Goal: Task Accomplishment & Management: Manage account settings

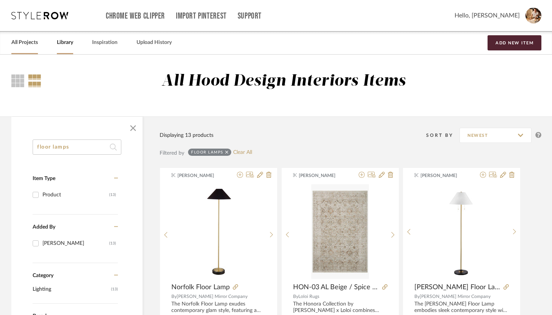
click at [32, 44] on link "All Projects" at bounding box center [24, 43] width 27 height 10
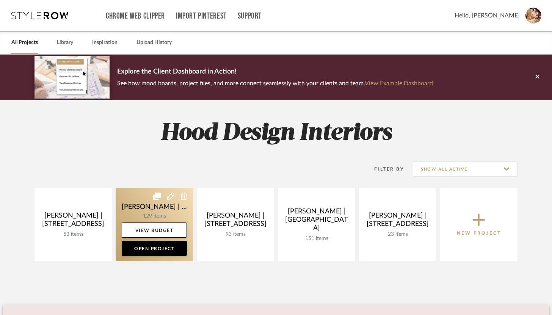
click at [148, 214] on link at bounding box center [154, 224] width 77 height 73
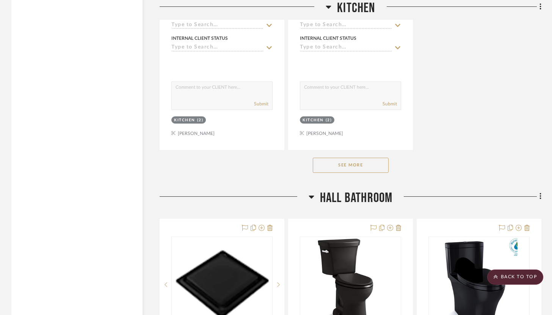
scroll to position [5055, 0]
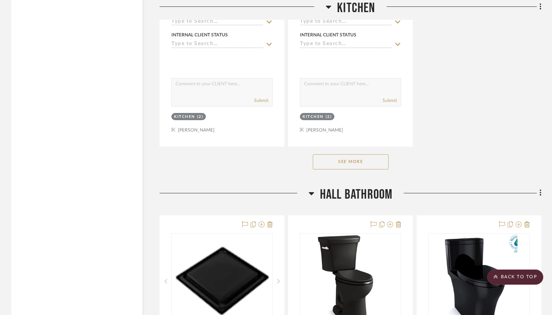
click at [344, 155] on button "See More" at bounding box center [351, 161] width 76 height 15
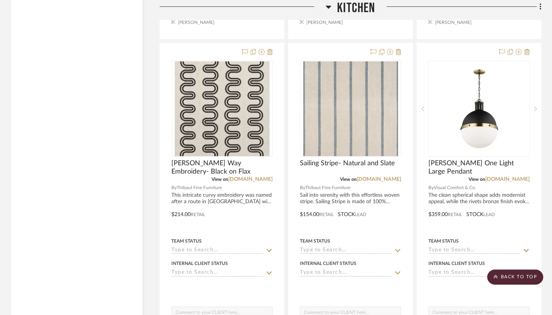
scroll to position [5823, 0]
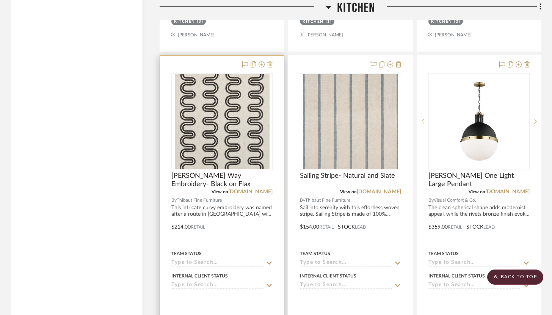
click at [272, 61] on icon at bounding box center [269, 64] width 5 height 6
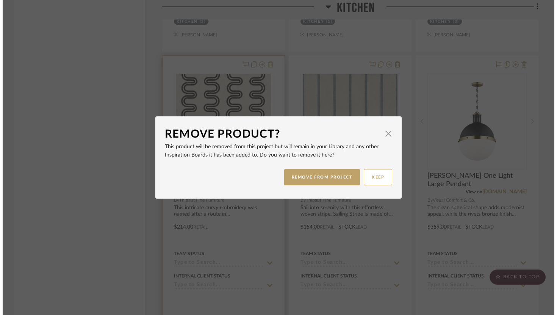
scroll to position [0, 0]
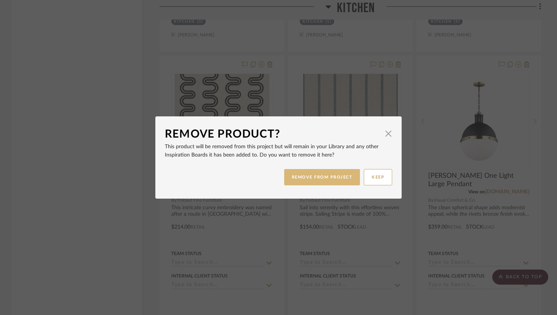
click at [320, 176] on button "REMOVE FROM PROJECT" at bounding box center [322, 177] width 76 height 16
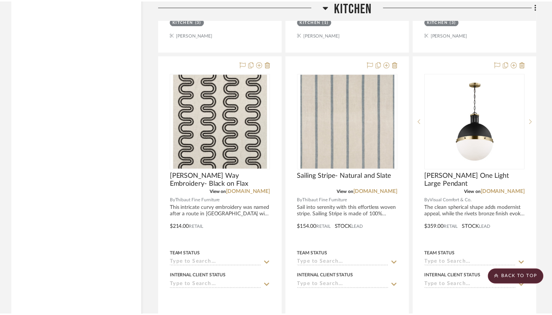
scroll to position [5823, 0]
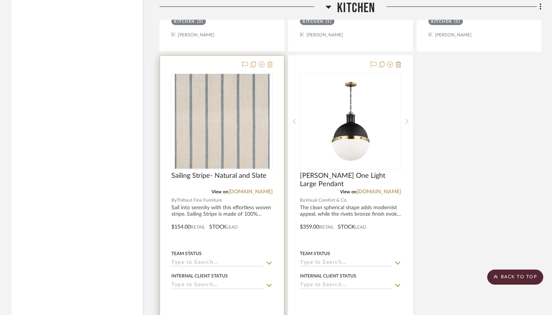
click at [269, 61] on icon at bounding box center [269, 64] width 5 height 6
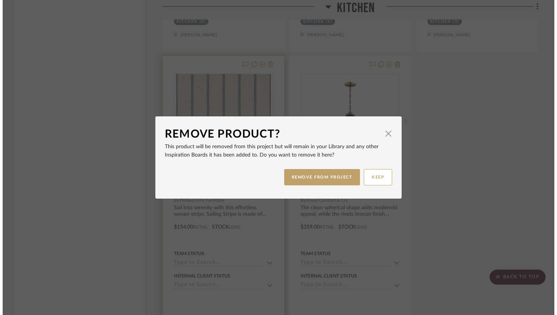
scroll to position [0, 0]
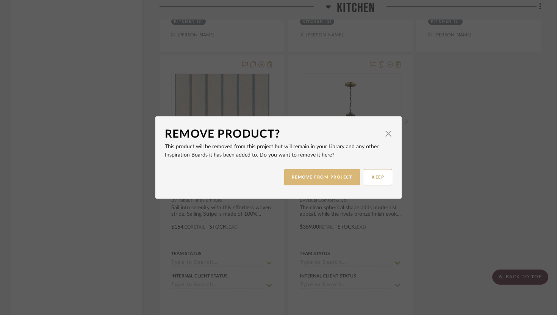
click at [307, 179] on button "REMOVE FROM PROJECT" at bounding box center [322, 177] width 76 height 16
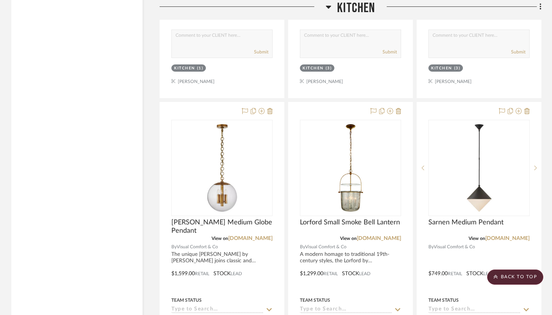
scroll to position [4766, 0]
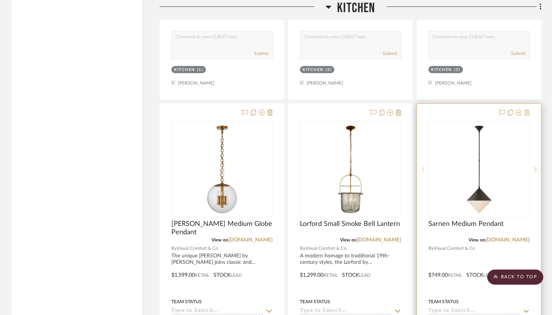
click at [527, 110] on icon at bounding box center [526, 113] width 5 height 6
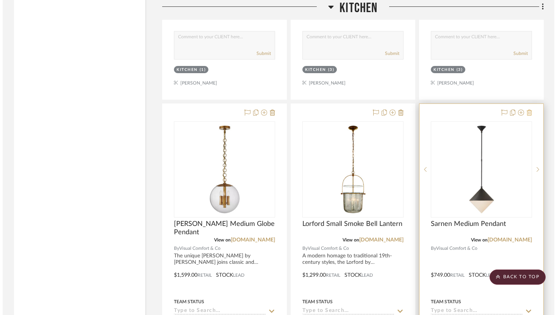
scroll to position [0, 0]
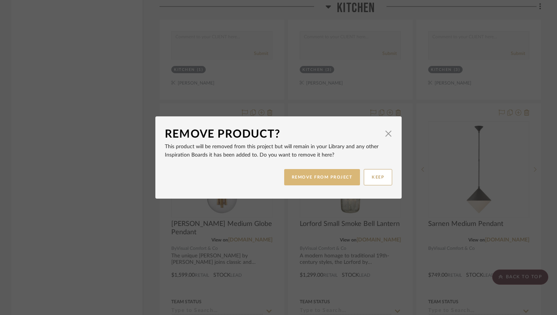
click at [348, 182] on button "REMOVE FROM PROJECT" at bounding box center [322, 177] width 76 height 16
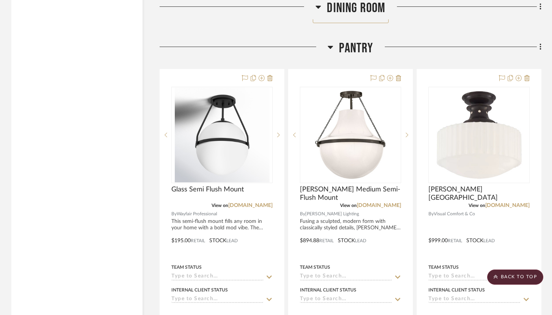
scroll to position [3731, 0]
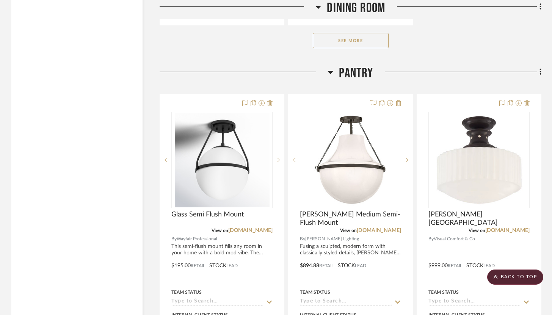
click at [541, 69] on icon at bounding box center [541, 72] width 2 height 6
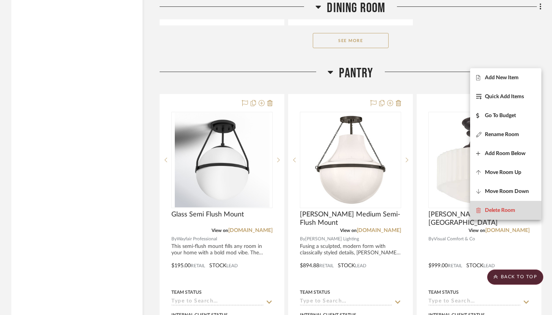
click at [502, 212] on span "Delete Room" at bounding box center [500, 210] width 30 height 6
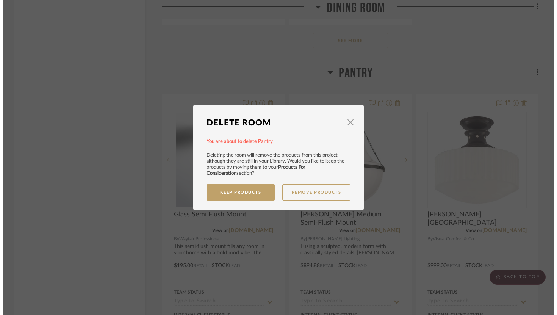
scroll to position [0, 0]
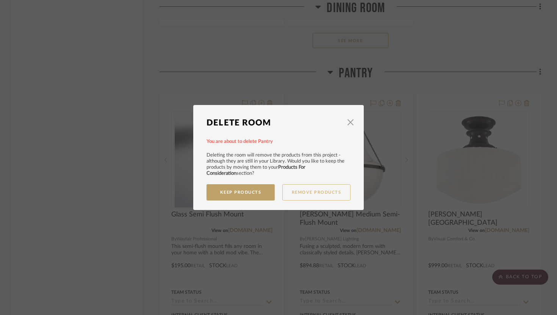
click at [301, 195] on button "Remove Products" at bounding box center [316, 192] width 68 height 16
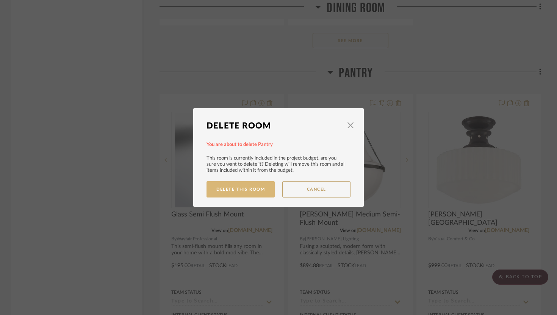
click at [253, 193] on button "Delete This Room" at bounding box center [241, 189] width 68 height 16
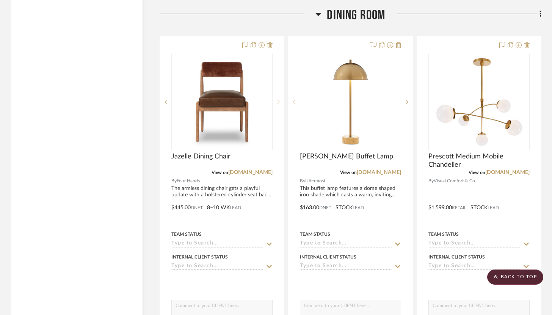
scroll to position [2714, 0]
